Goal: Information Seeking & Learning: Learn about a topic

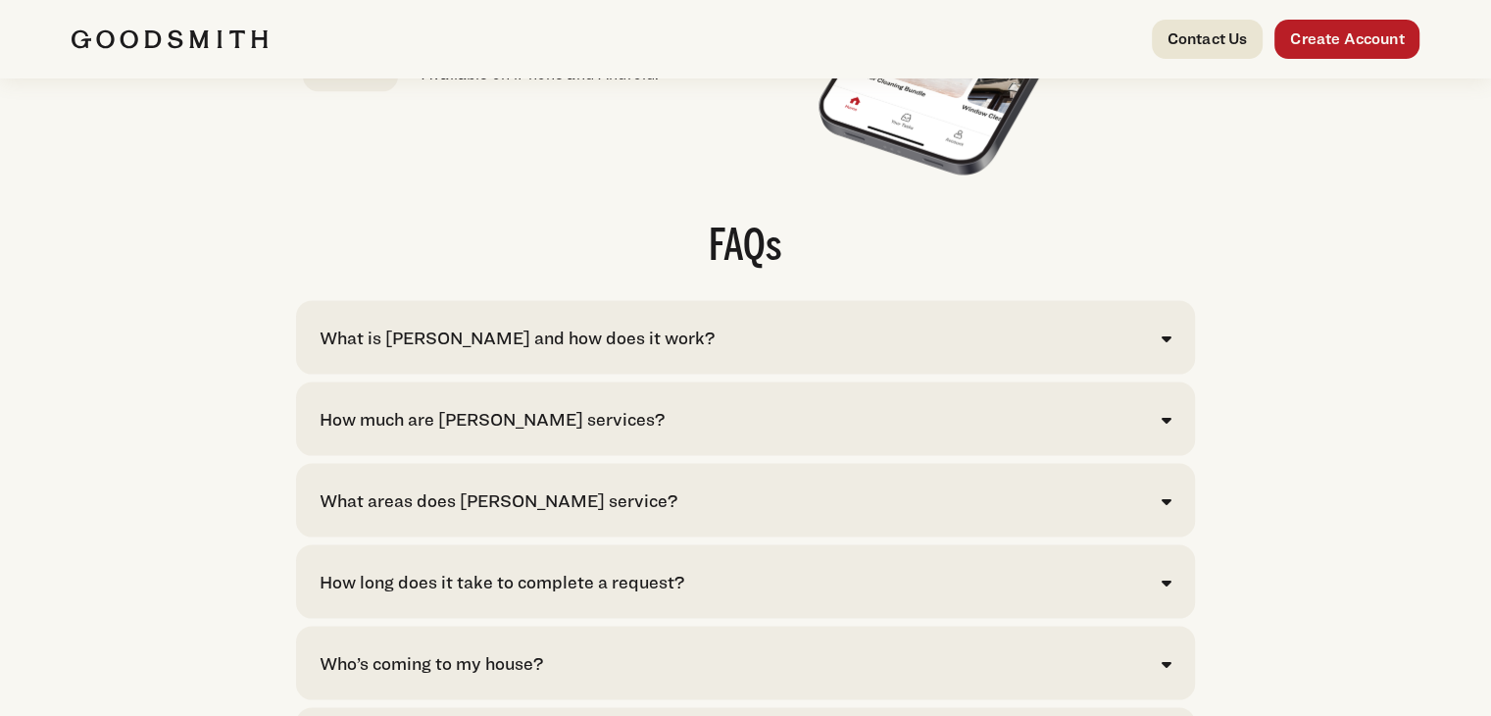
scroll to position [3921, 0]
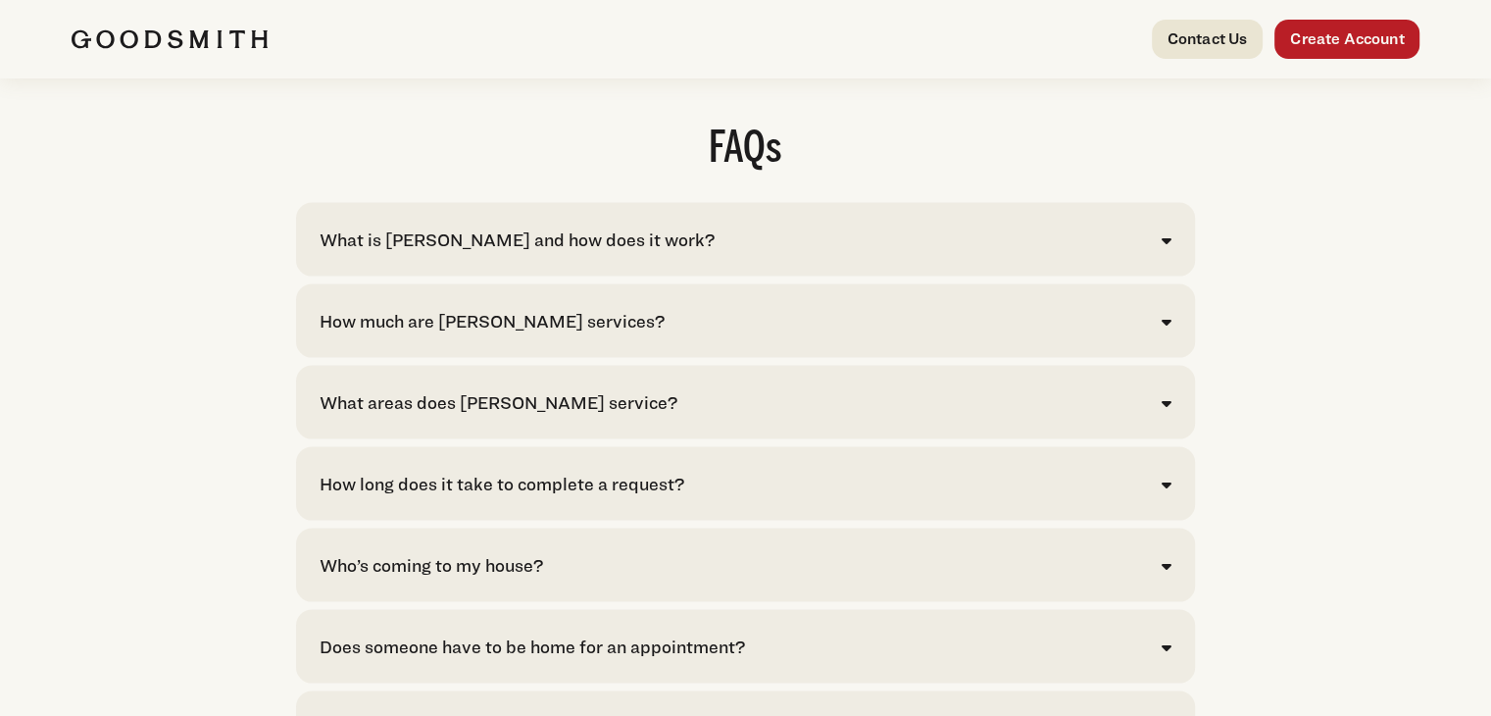
click at [1169, 329] on icon at bounding box center [1167, 322] width 10 height 16
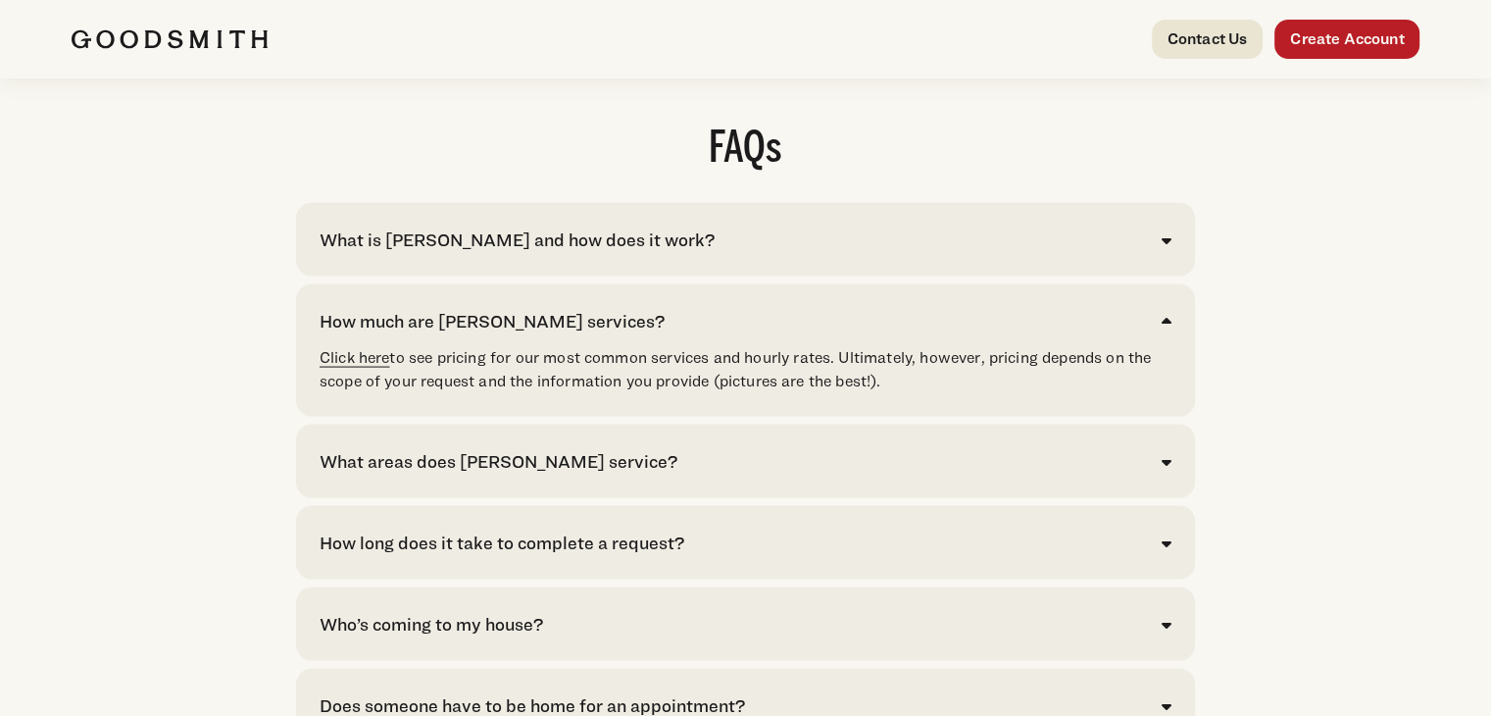
click at [333, 367] on link "Click here" at bounding box center [355, 357] width 71 height 19
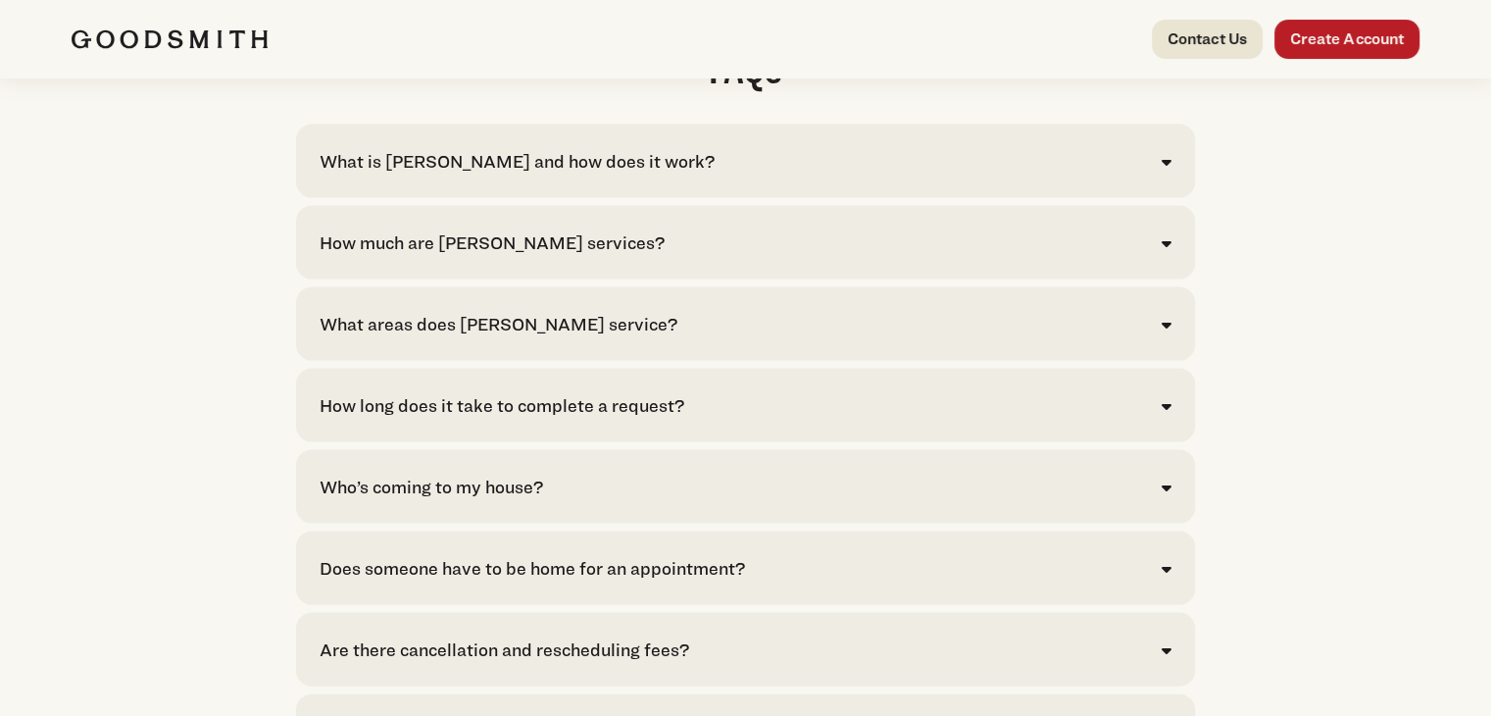
scroll to position [4117, 0]
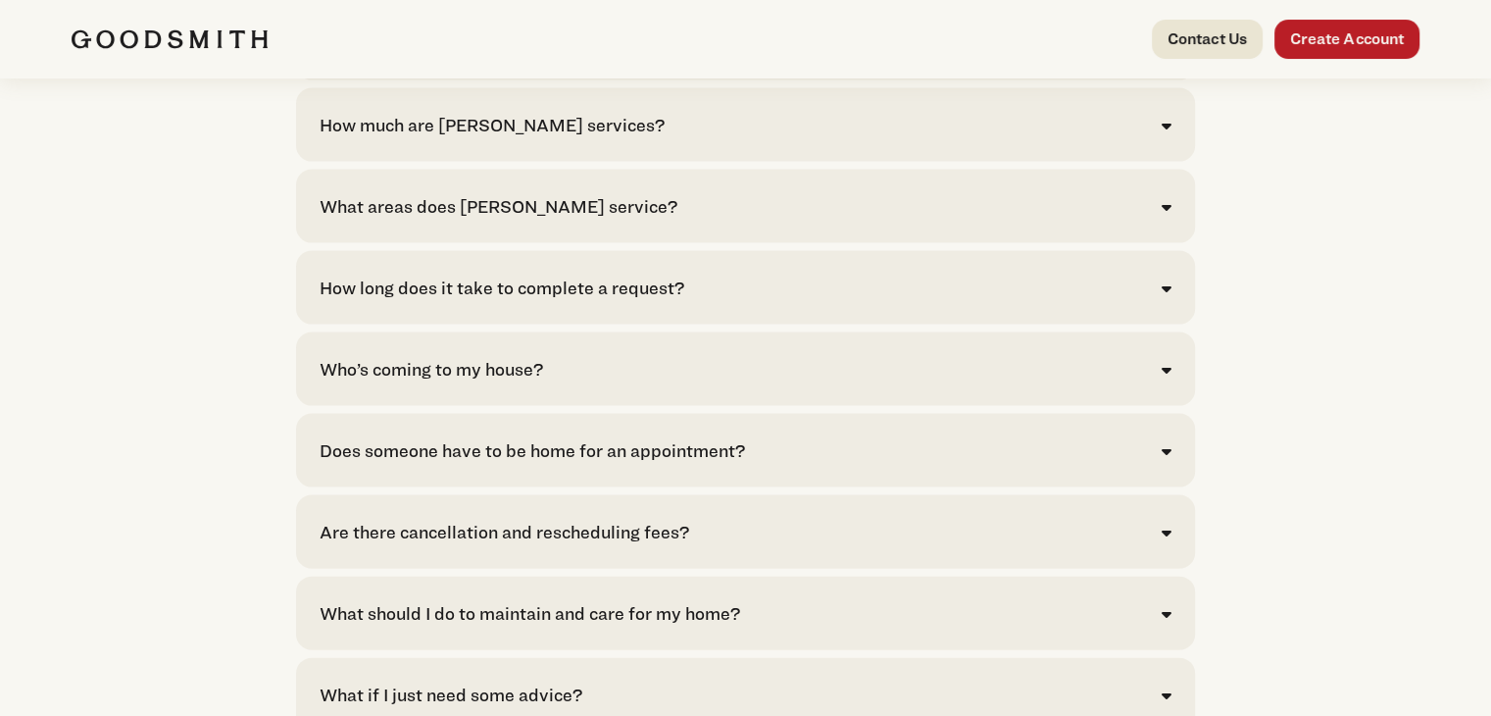
click at [1155, 382] on div "Who’s coming to my house?" at bounding box center [746, 369] width 852 height 26
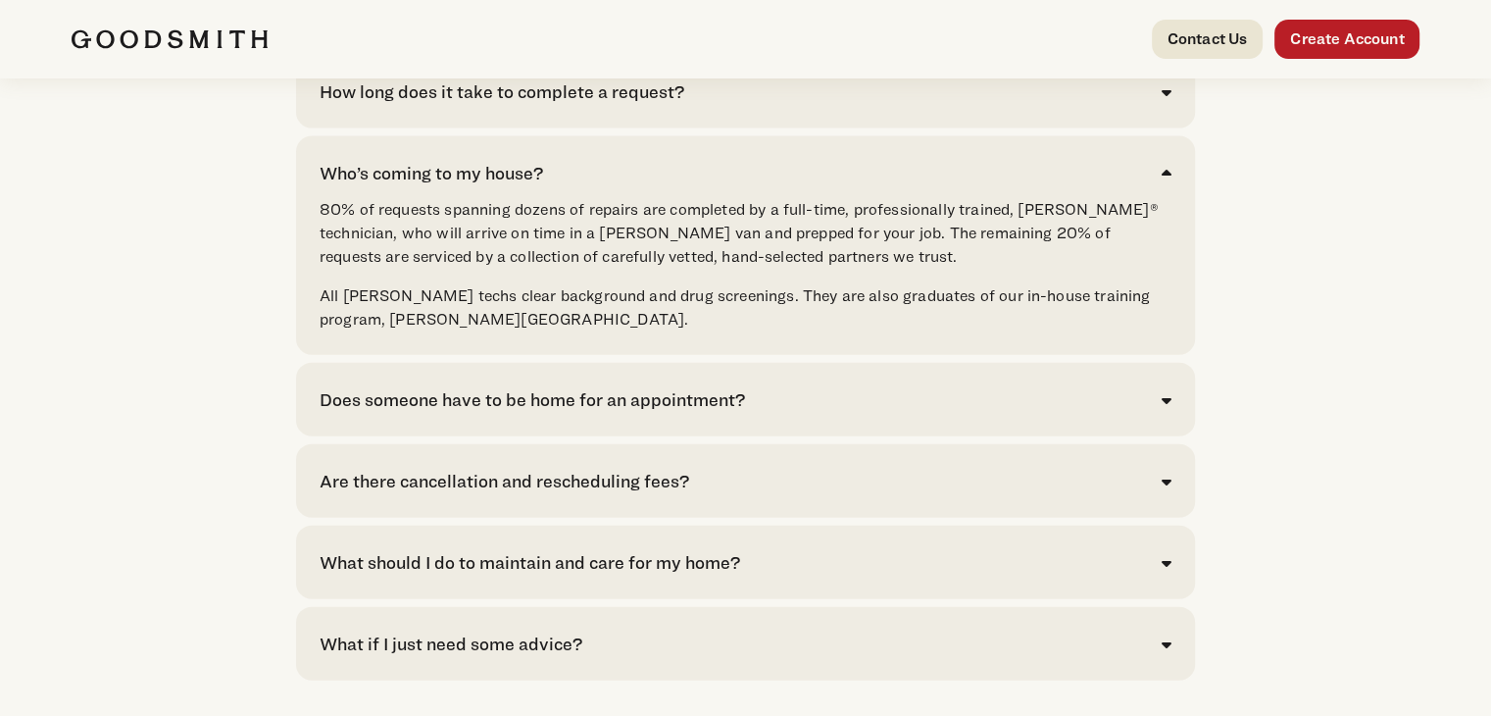
scroll to position [4411, 0]
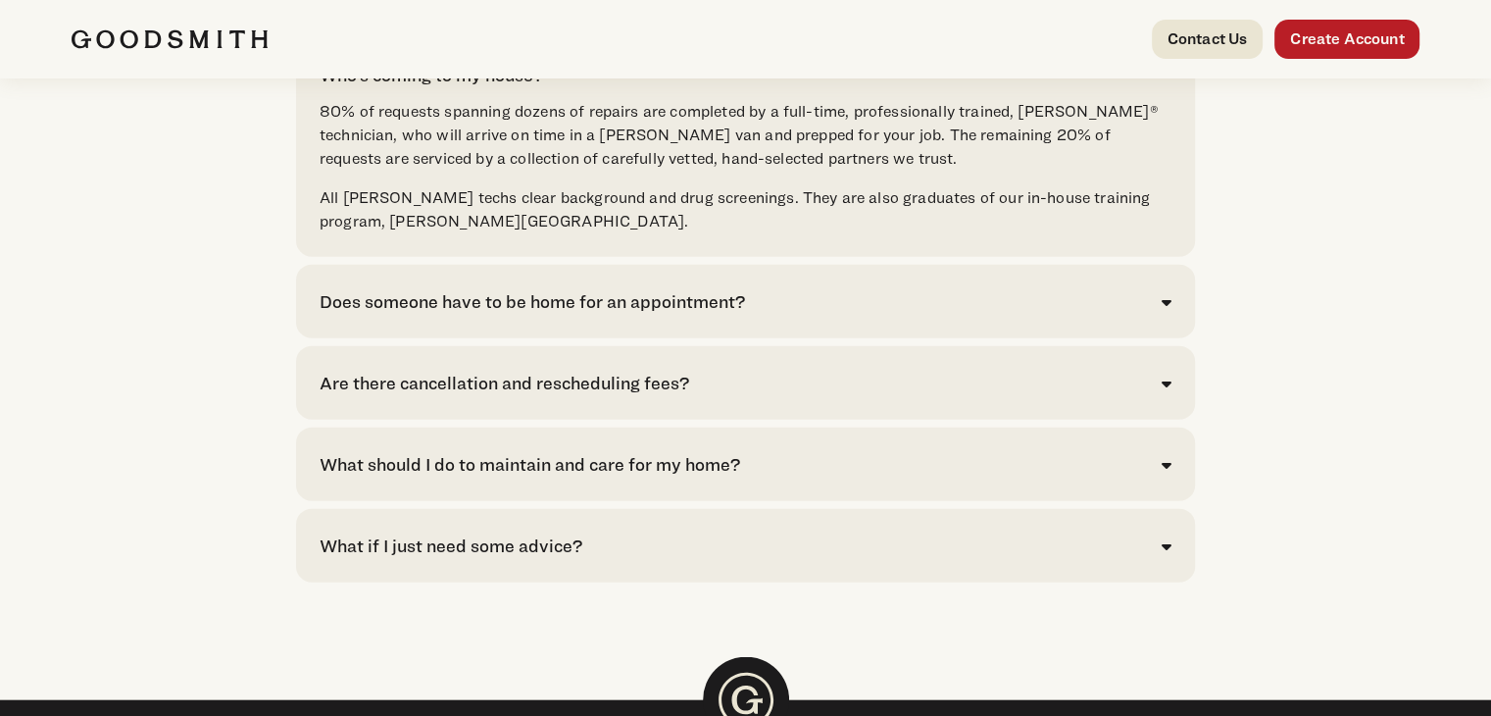
click at [1172, 338] on div "Does someone have to be home for an appointment? Yes, particularly if the work …" at bounding box center [745, 302] width 899 height 74
click at [1169, 310] on icon at bounding box center [1167, 302] width 10 height 16
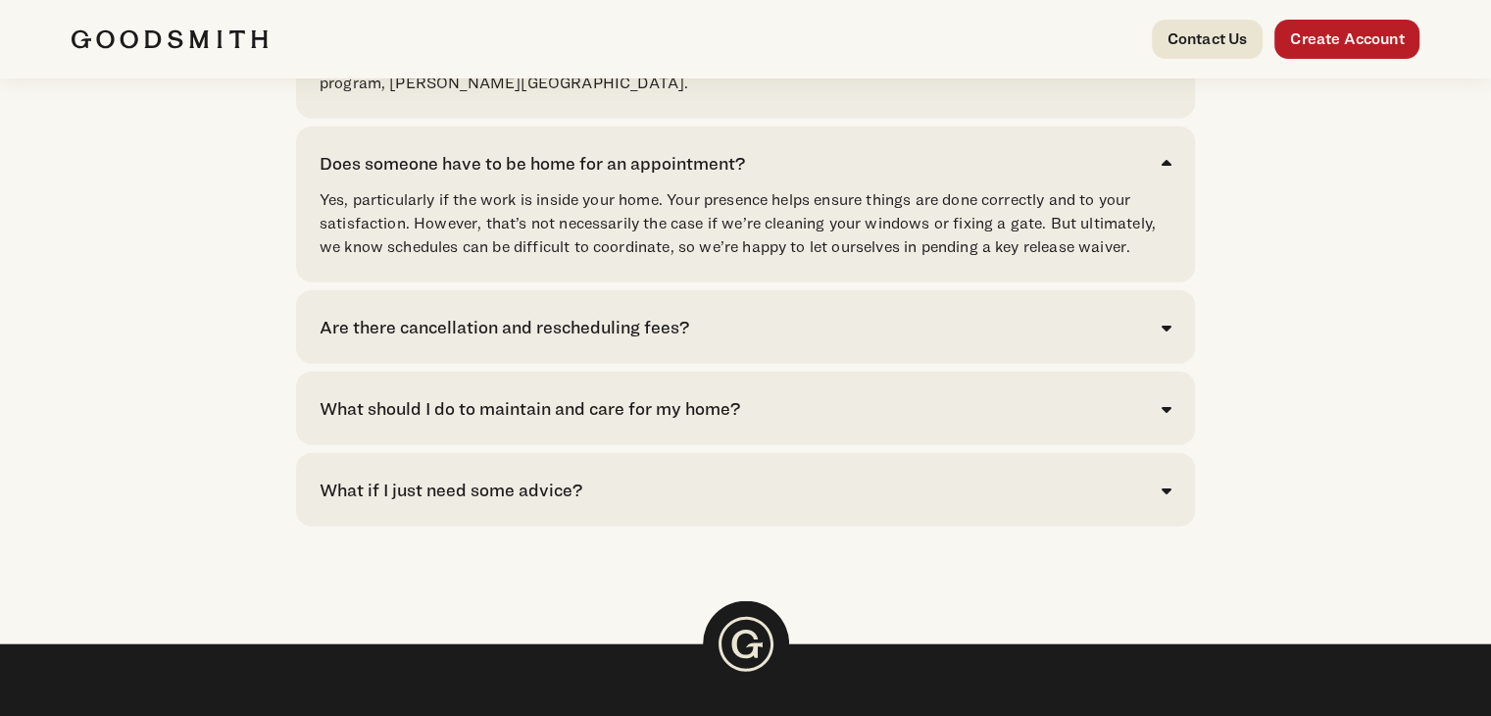
scroll to position [4608, 0]
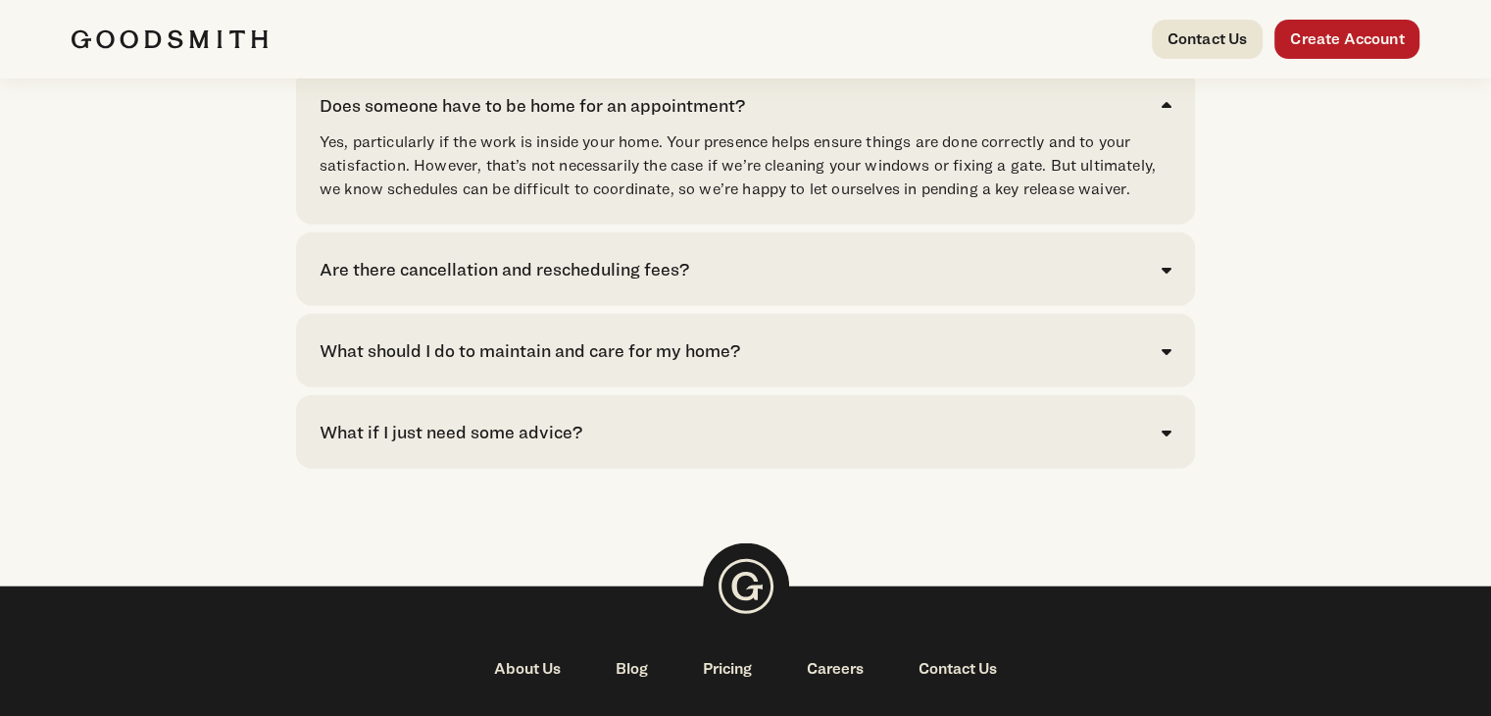
click at [1162, 277] on icon at bounding box center [1167, 270] width 10 height 16
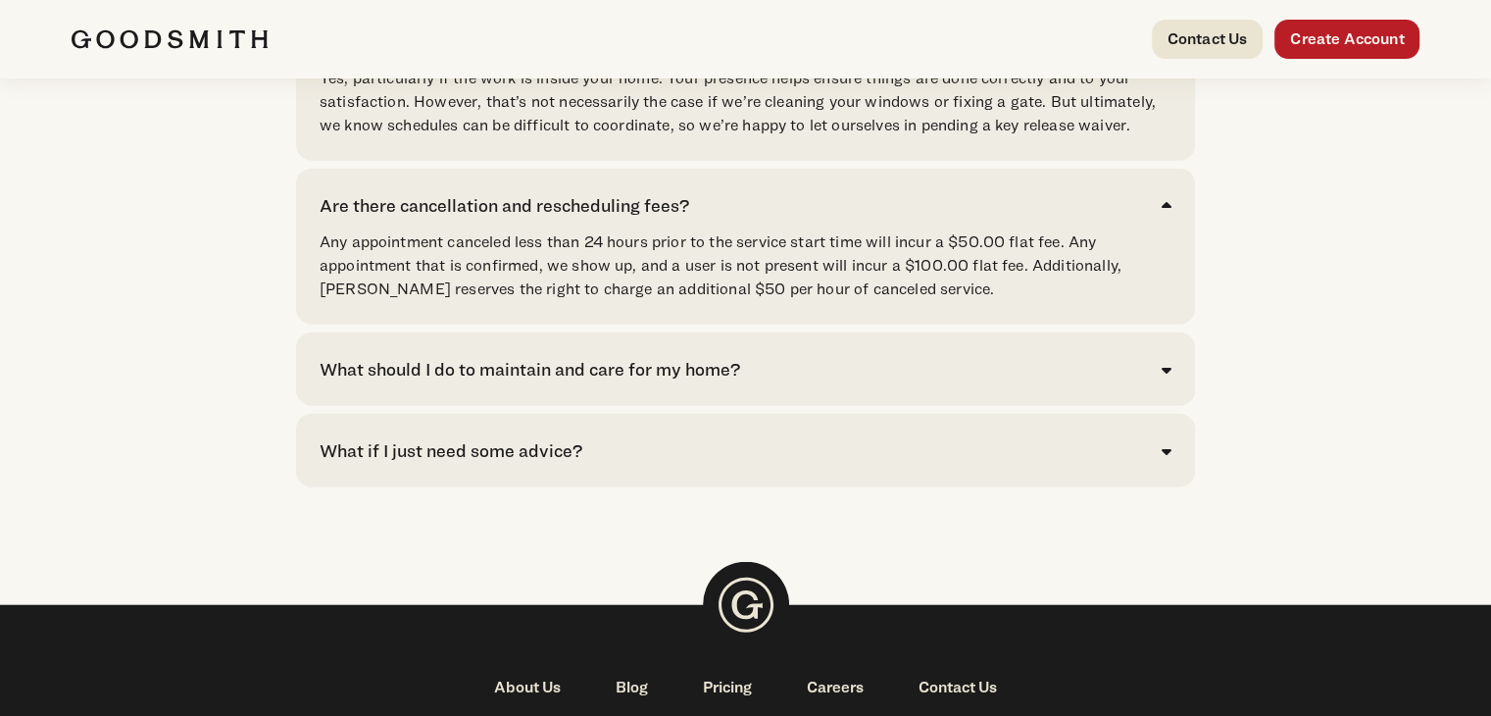
scroll to position [4706, 0]
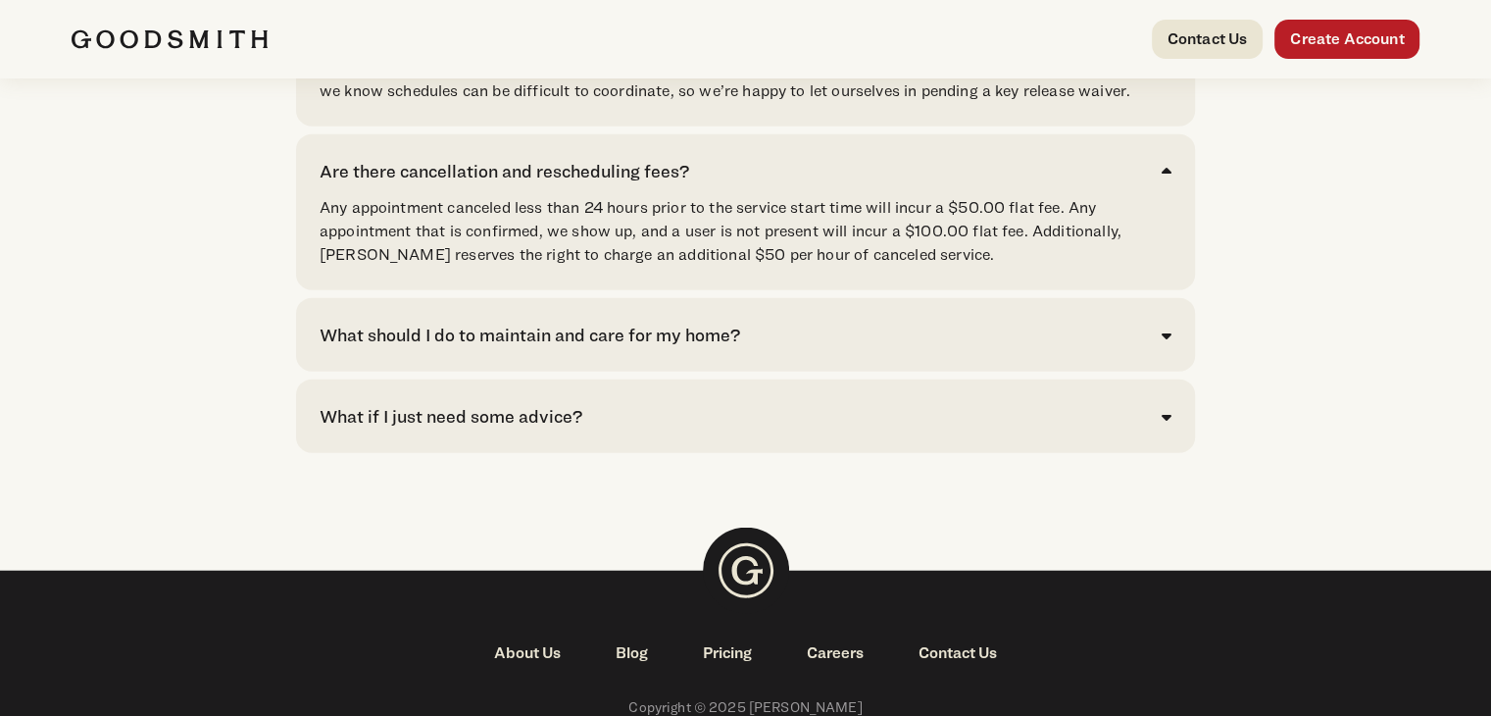
click at [1158, 429] on div "What if I just need some advice?" at bounding box center [746, 416] width 852 height 26
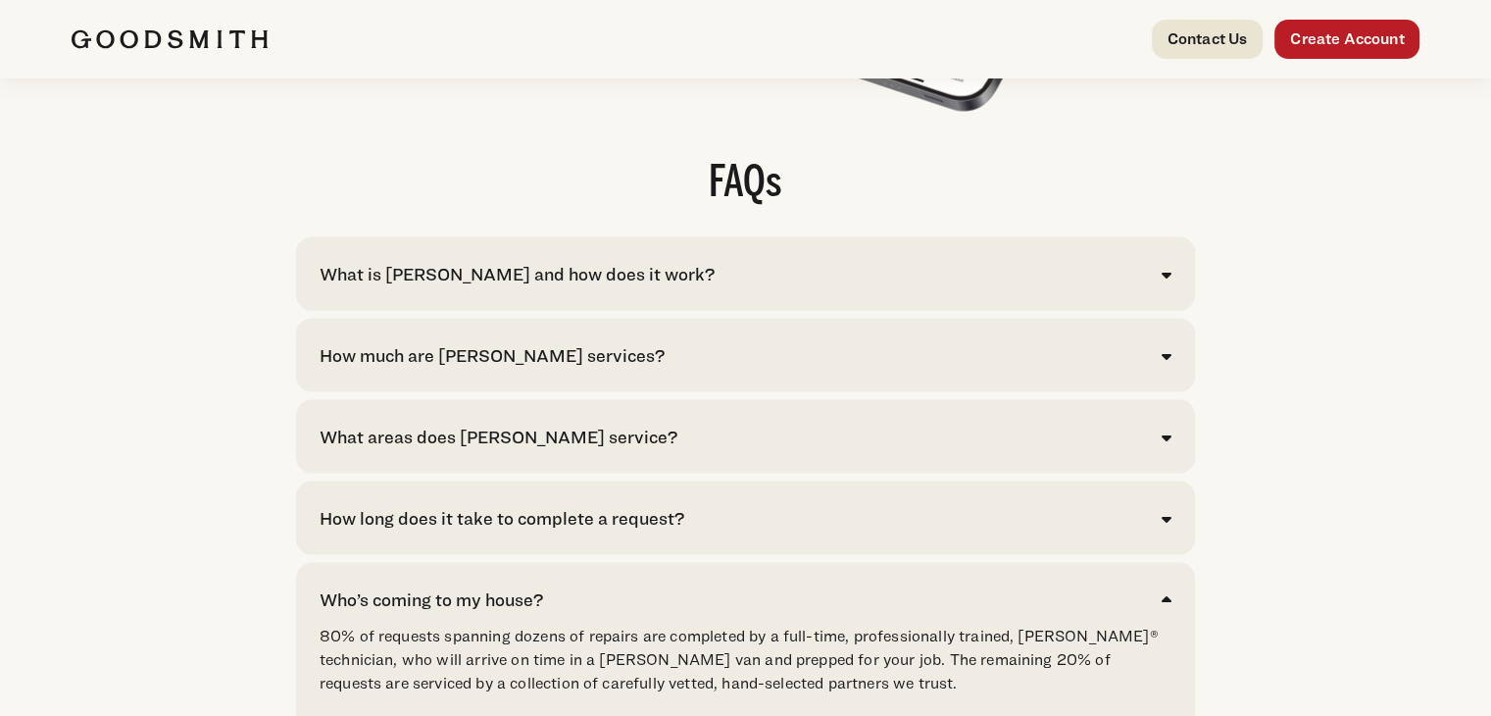
scroll to position [3921, 0]
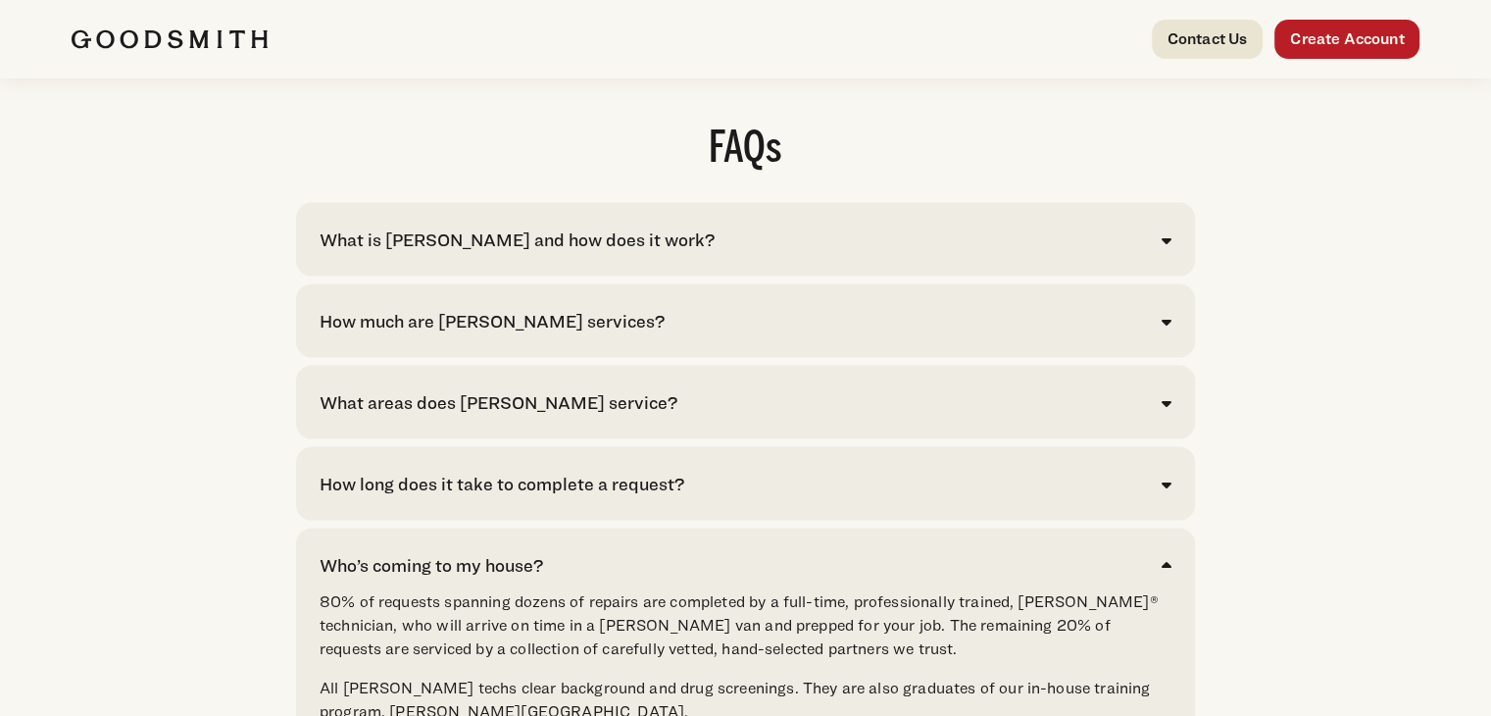
click at [1177, 276] on div "What is [PERSON_NAME] and how does it work? [PERSON_NAME] is your convenient so…" at bounding box center [745, 240] width 899 height 74
click at [1169, 248] on icon at bounding box center [1167, 240] width 10 height 16
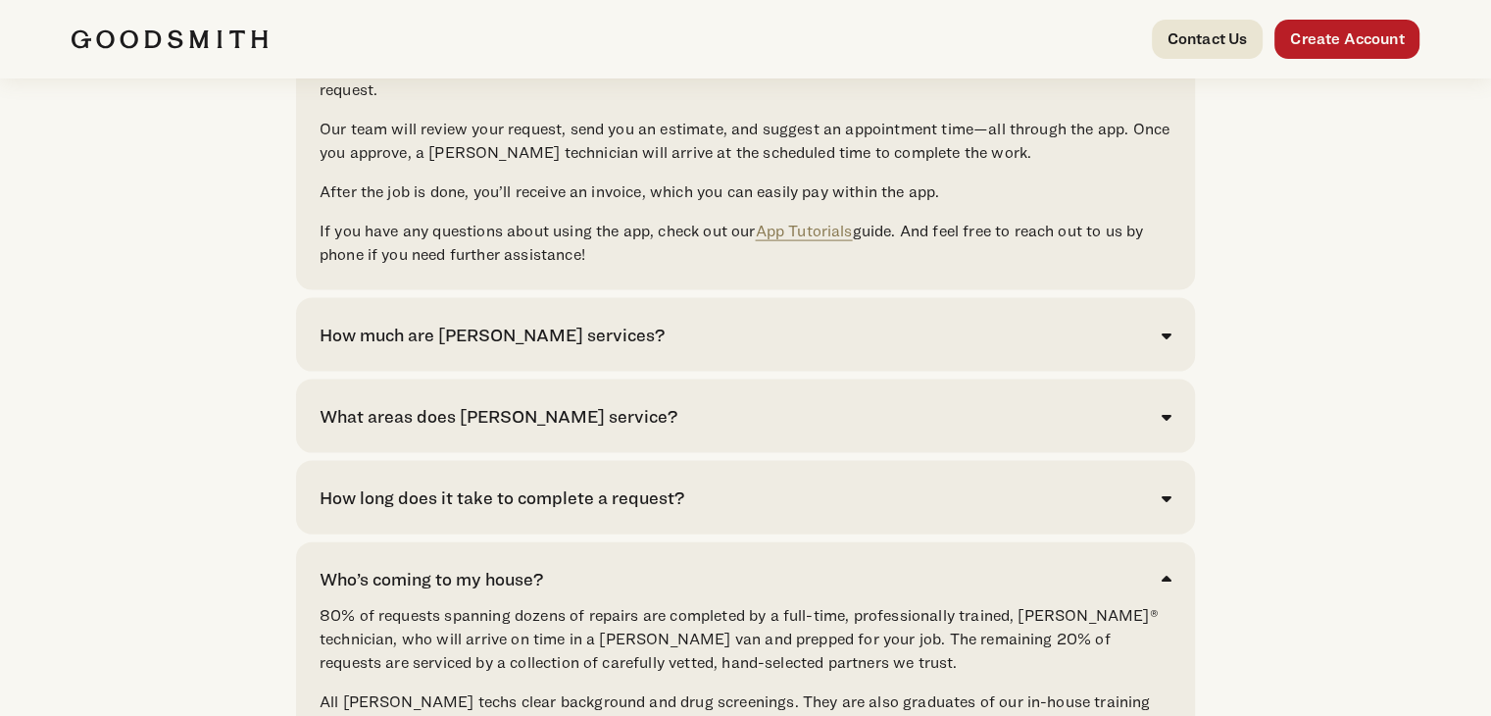
scroll to position [4215, 0]
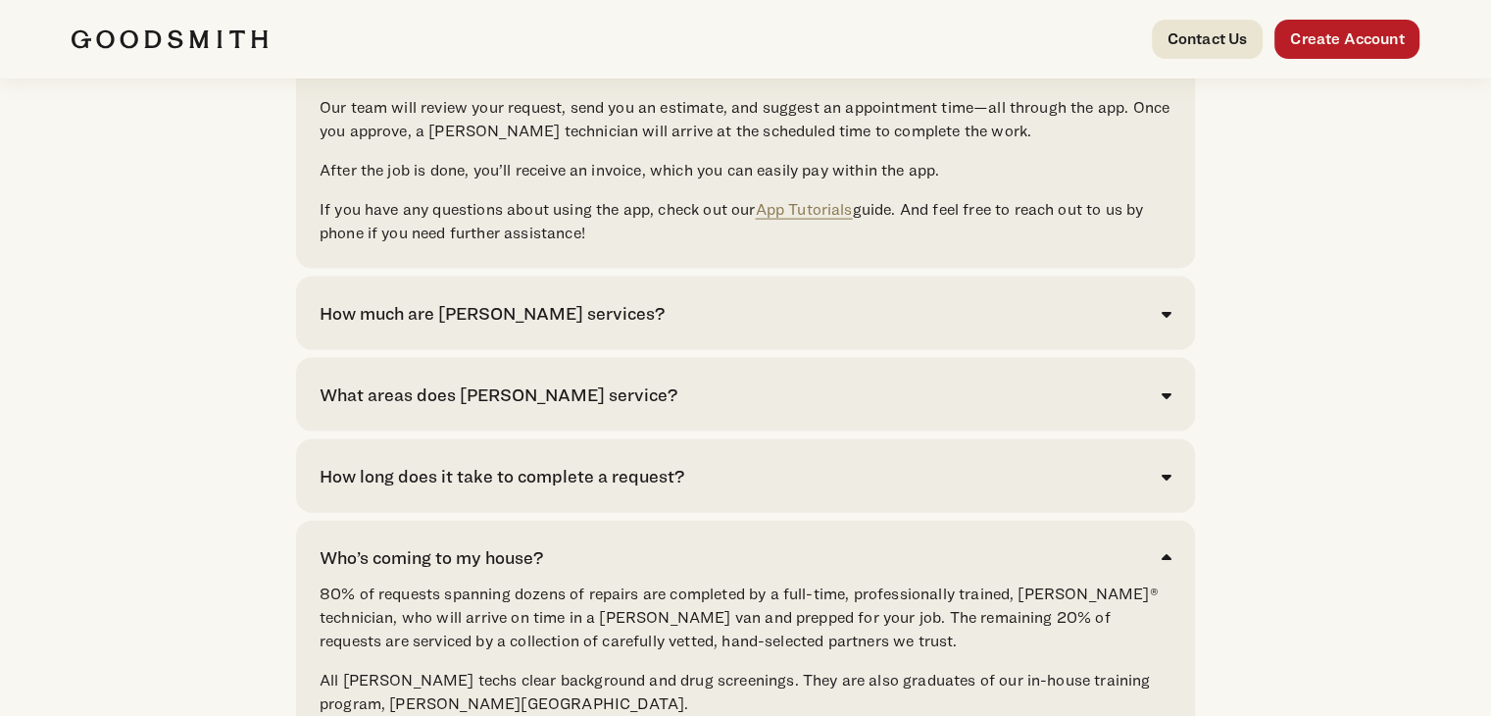
click at [1182, 431] on div "What areas does [PERSON_NAME] service? We currently serve [GEOGRAPHIC_DATA]. Cl…" at bounding box center [745, 395] width 899 height 74
click at [1172, 431] on div "What areas does [PERSON_NAME] service? We currently serve [GEOGRAPHIC_DATA]. Cl…" at bounding box center [745, 395] width 899 height 74
click at [1165, 403] on icon at bounding box center [1167, 395] width 10 height 16
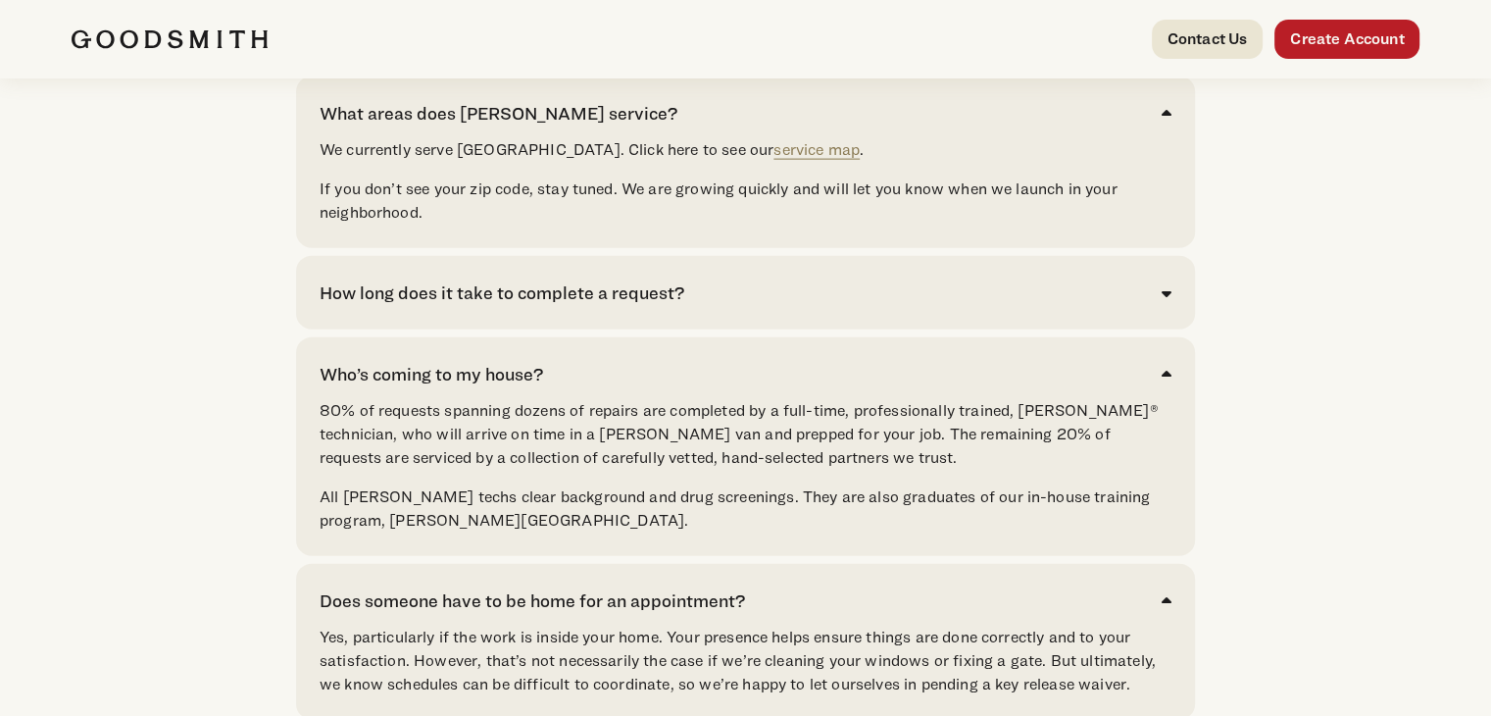
scroll to position [4510, 0]
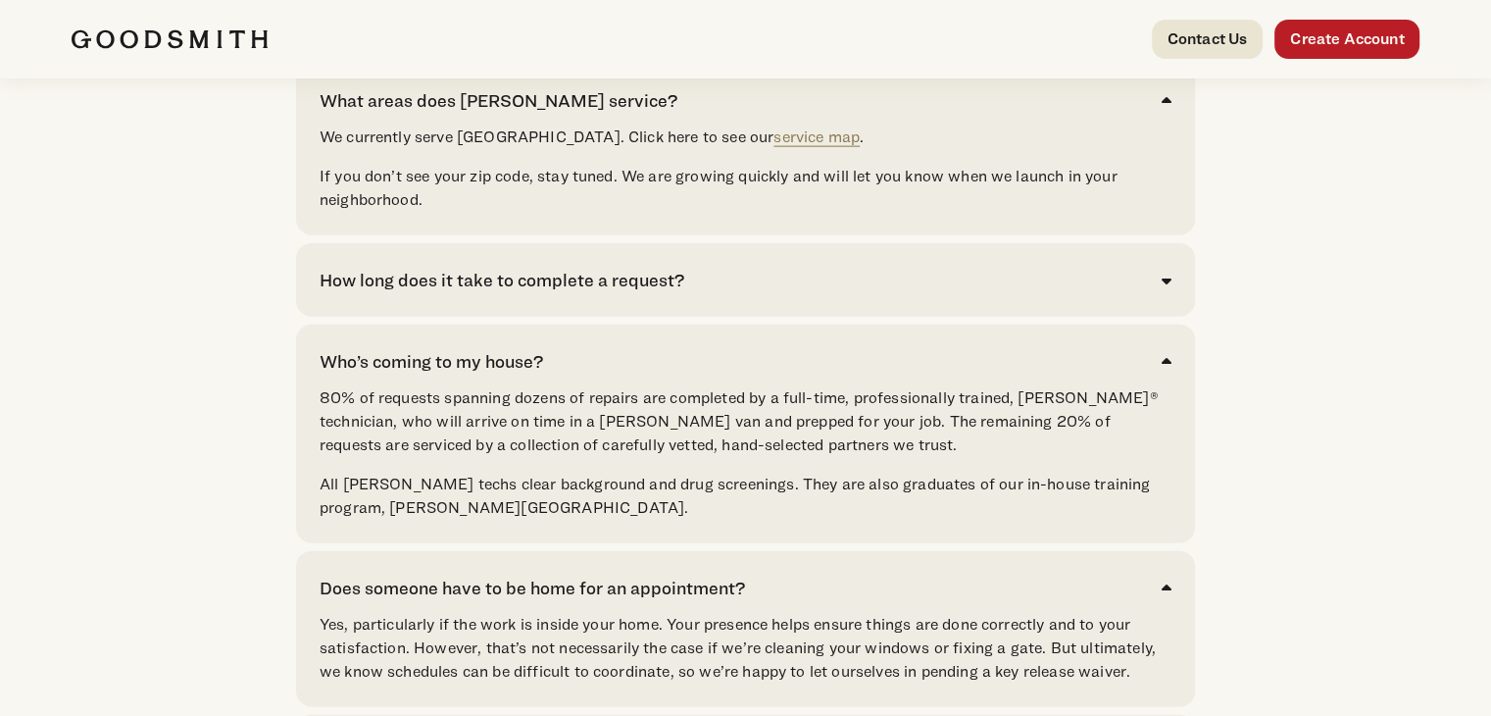
click at [1157, 293] on div "How long does it take to complete a request?" at bounding box center [746, 280] width 852 height 26
